Goal: Transaction & Acquisition: Purchase product/service

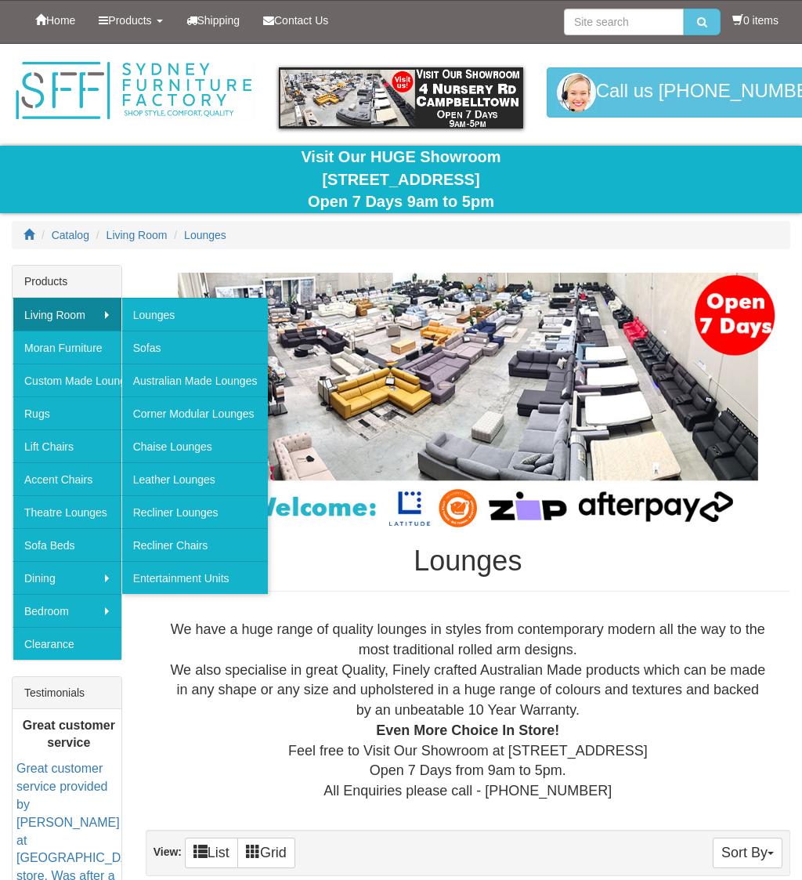
click at [199, 541] on link "Recliner Chairs" at bounding box center [194, 544] width 147 height 33
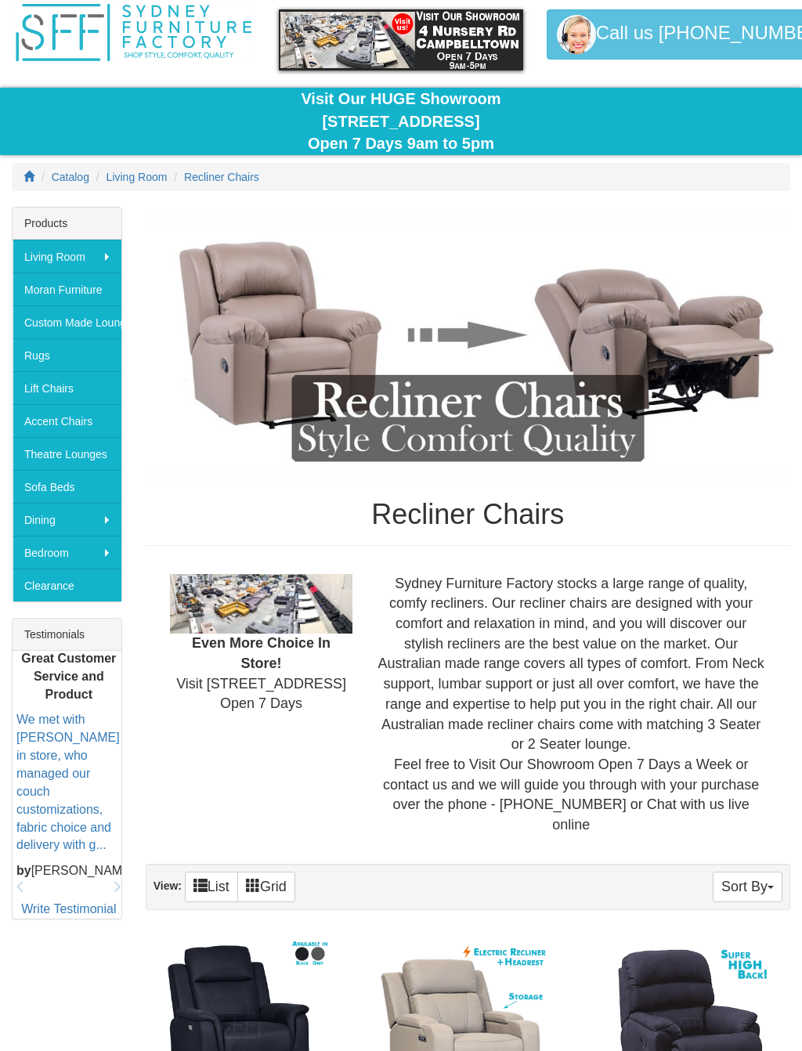
scroll to position [58, 0]
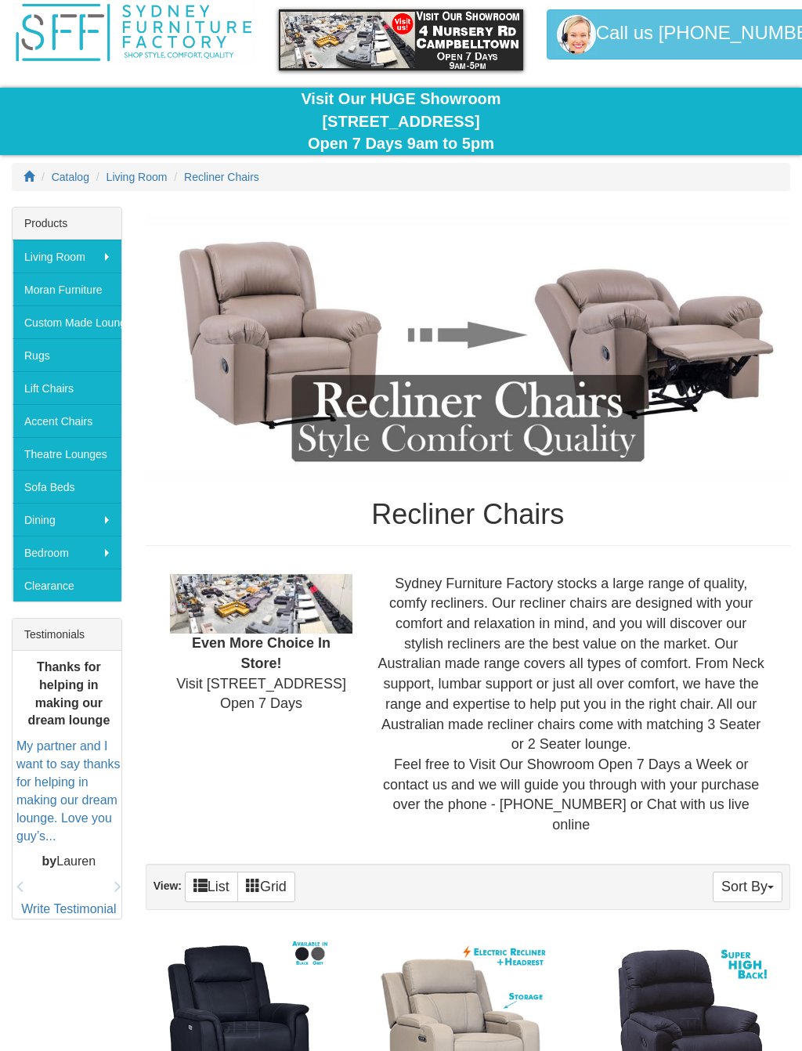
click at [224, 179] on span "Recliner Chairs" at bounding box center [221, 177] width 75 height 13
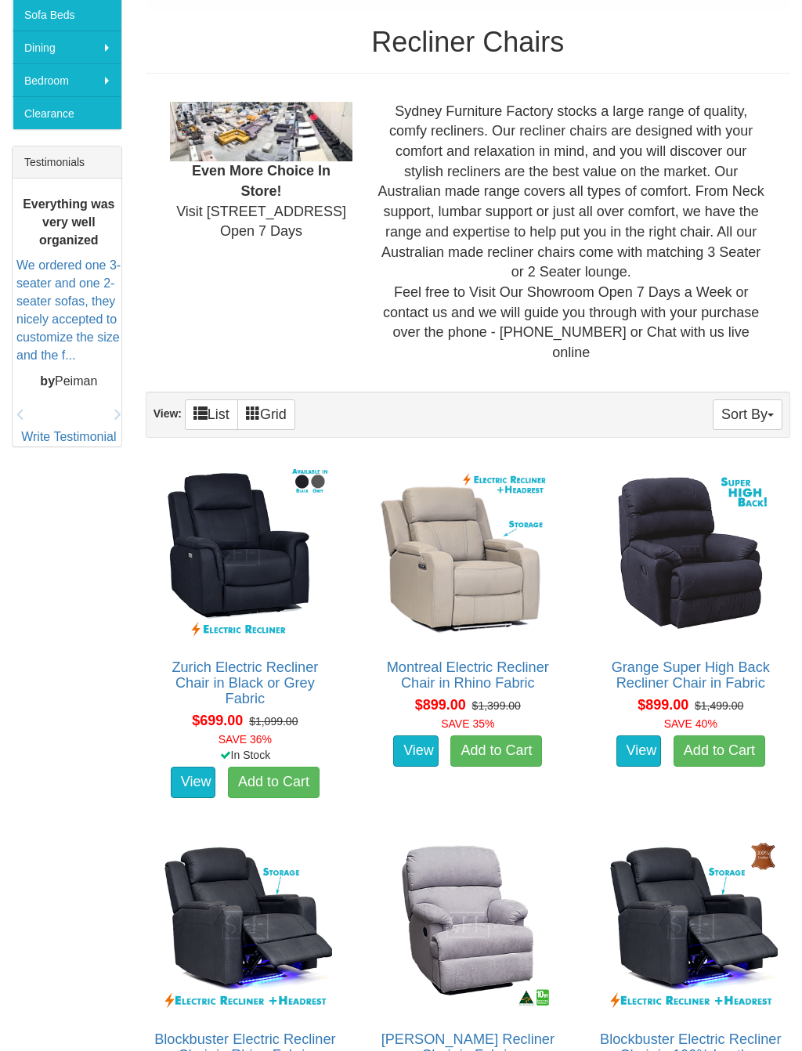
scroll to position [552, 0]
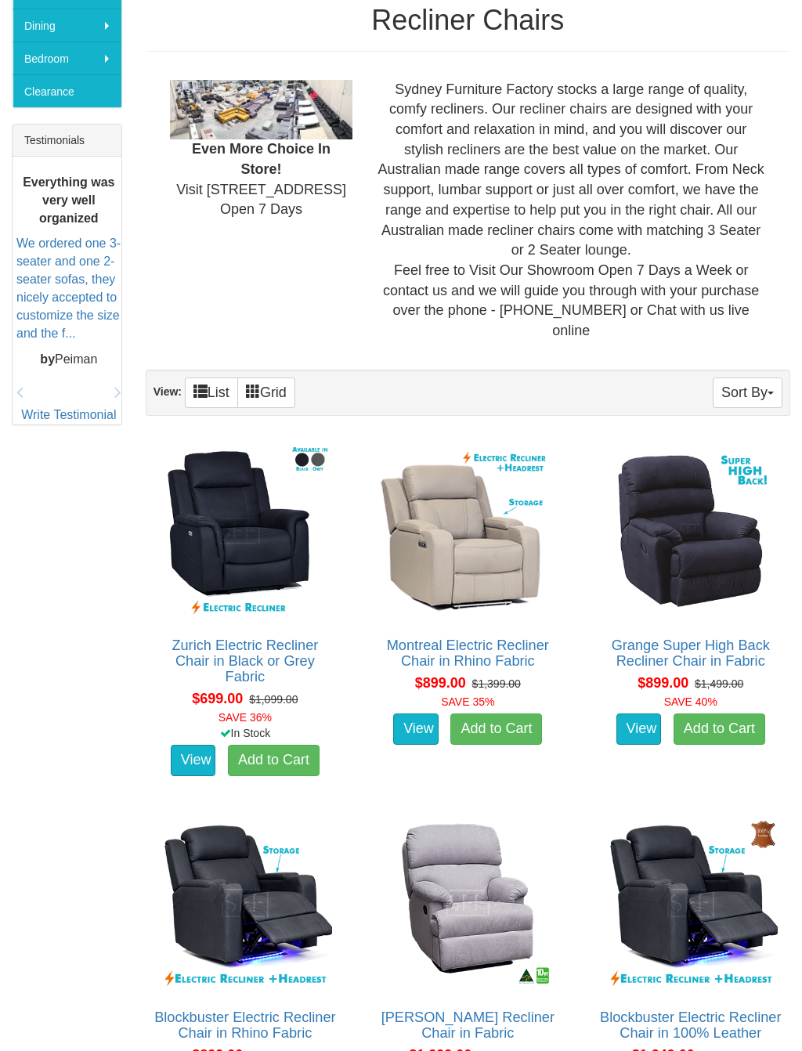
click at [454, 512] on img at bounding box center [468, 532] width 182 height 182
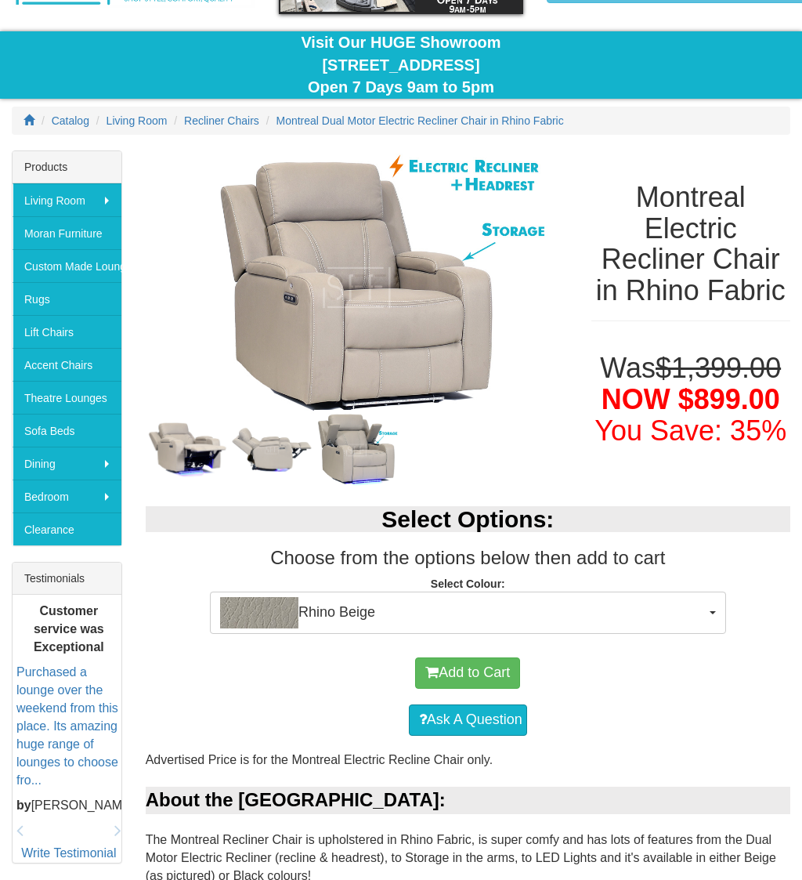
scroll to position [56, 0]
